Goal: Find contact information: Obtain details needed to contact an individual or organization

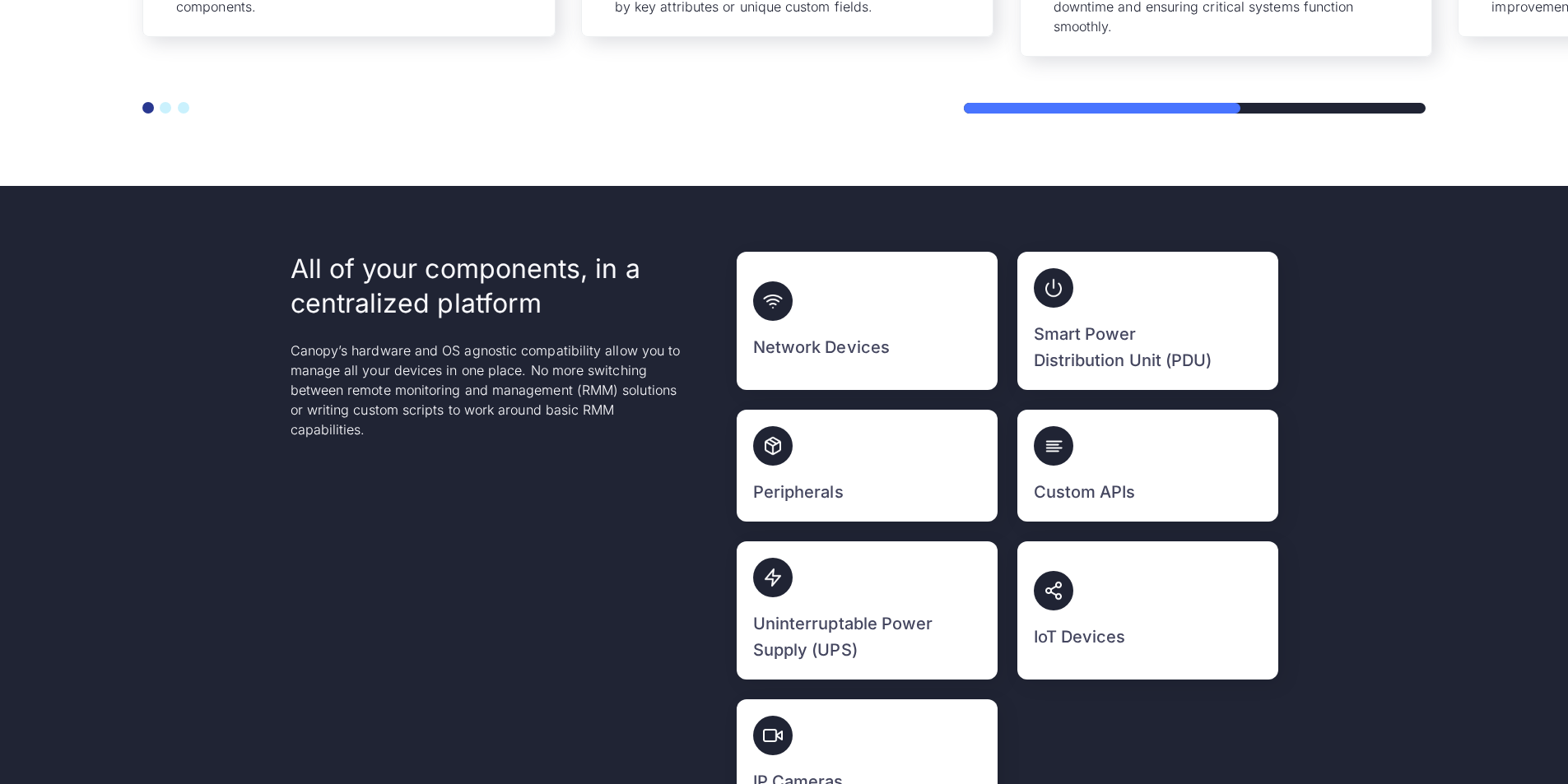
scroll to position [5312, 0]
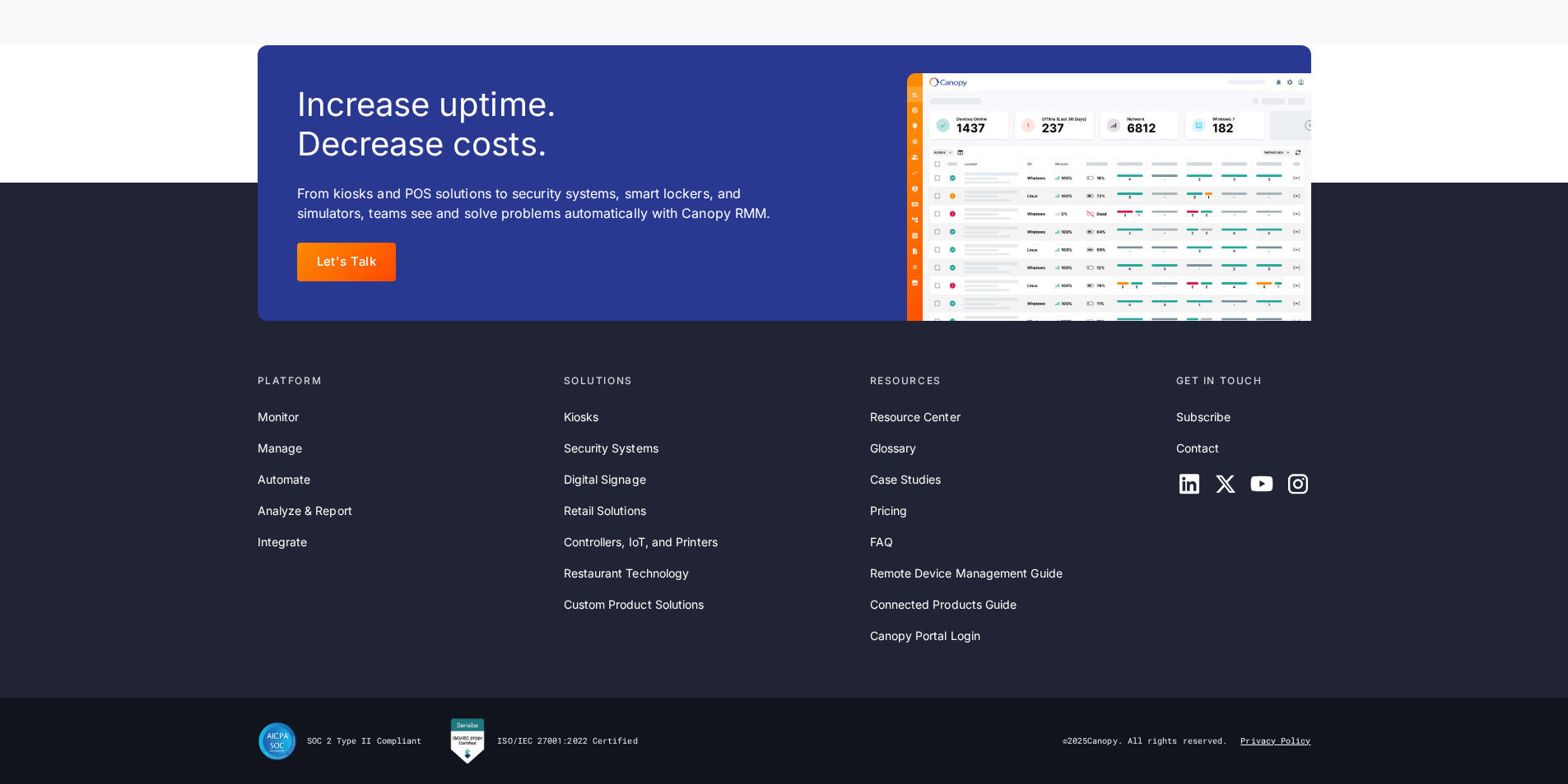
click at [1267, 740] on link "Privacy Policy" at bounding box center [1275, 741] width 70 height 12
click at [1213, 437] on div "Subscribe Contact" at bounding box center [1243, 452] width 135 height 89
click at [1209, 443] on link "Contact" at bounding box center [1197, 448] width 43 height 18
click at [1154, 541] on div "FAQ" at bounding box center [1016, 541] width 293 height 18
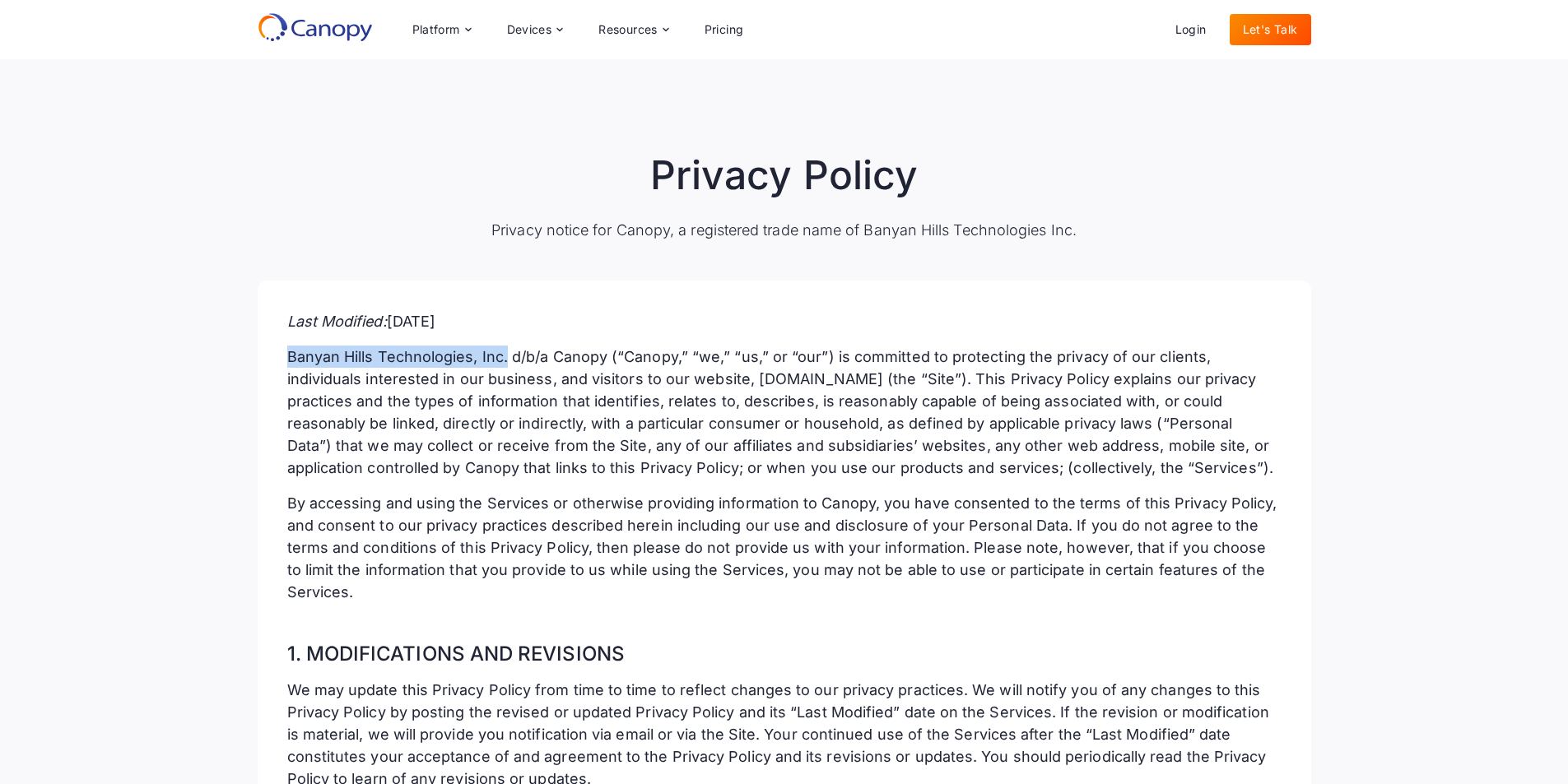
copy p "Banyan Hills Technologies, Inc."
drag, startPoint x: 283, startPoint y: 356, endPoint x: 508, endPoint y: 346, distance: 225.2
click at [586, 357] on p "Banyan Hills Technologies, Inc. d/b/a Canopy (“Canopy,” “we,” “us,” or “our”) i…" at bounding box center [784, 412] width 994 height 133
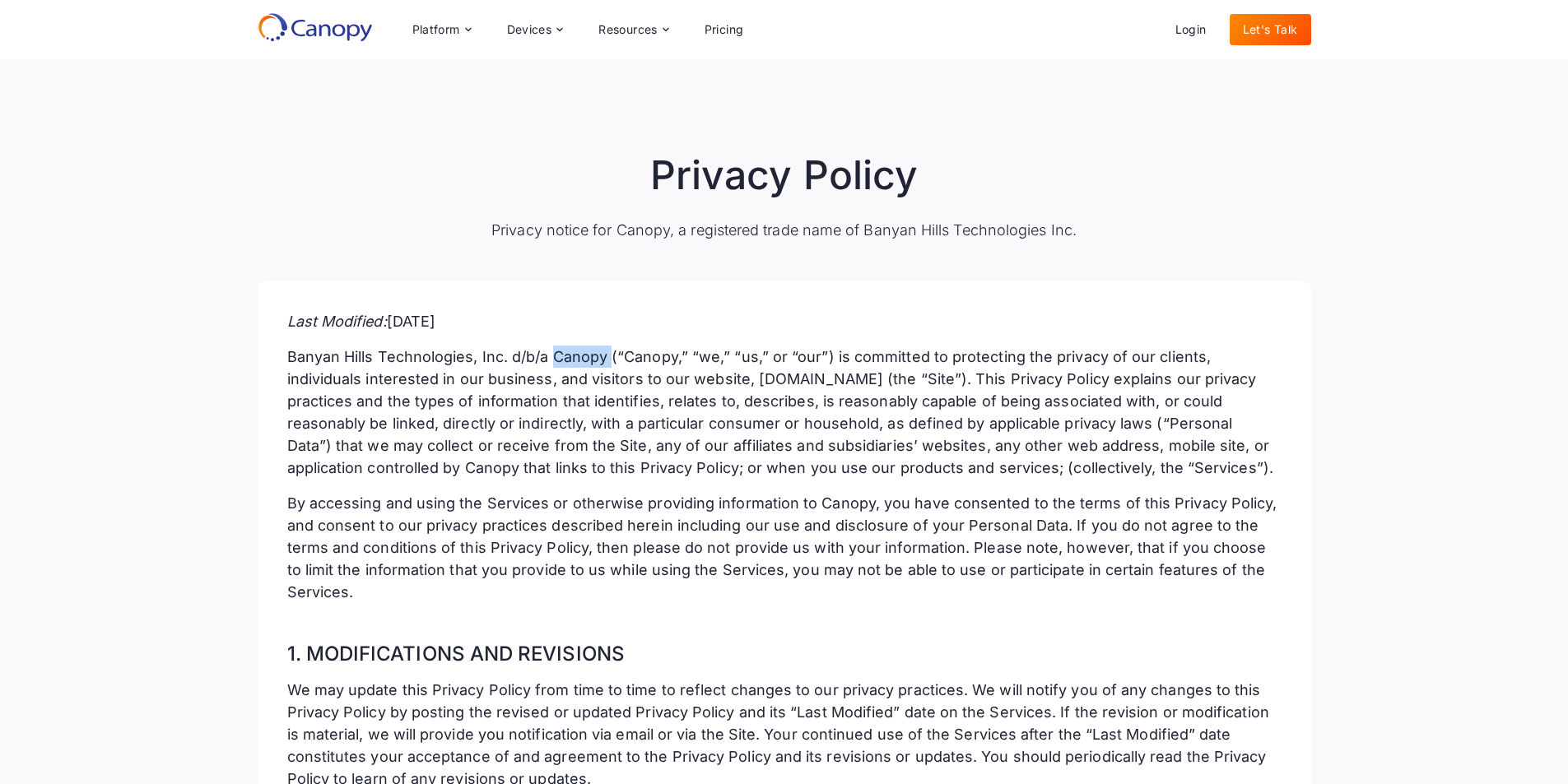
copy p "Canopy"
click at [568, 310] on p "Last Modified: June 2025" at bounding box center [784, 321] width 994 height 22
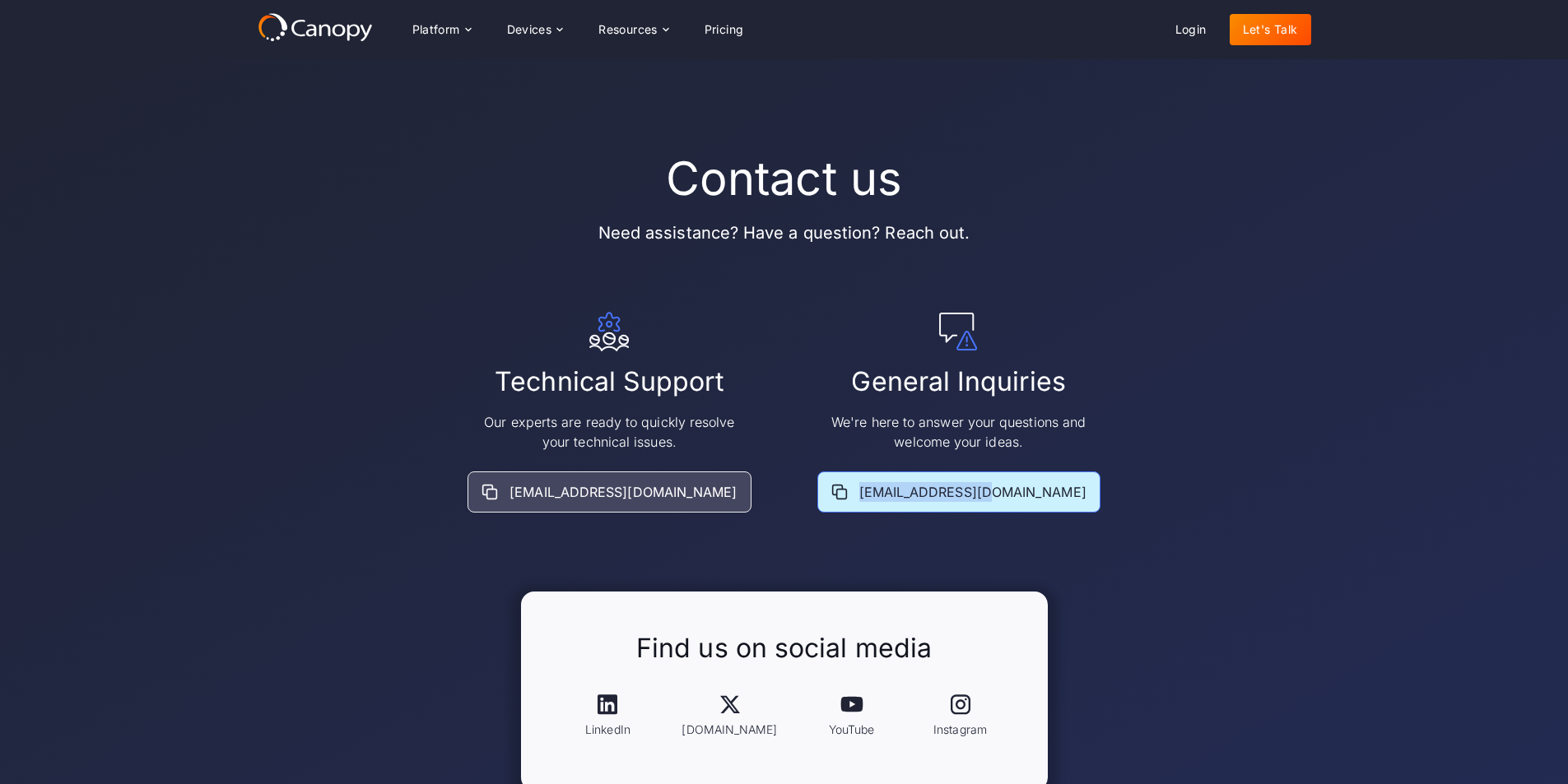
drag, startPoint x: 1086, startPoint y: 483, endPoint x: 1033, endPoint y: 488, distance: 53.2
click at [1033, 488] on div "Technical Support Our experts are ready to quickly resolve your technical issue…" at bounding box center [784, 412] width 1053 height 200
copy div "[EMAIL_ADDRESS][DOMAIN_NAME]"
